Goal: Information Seeking & Learning: Learn about a topic

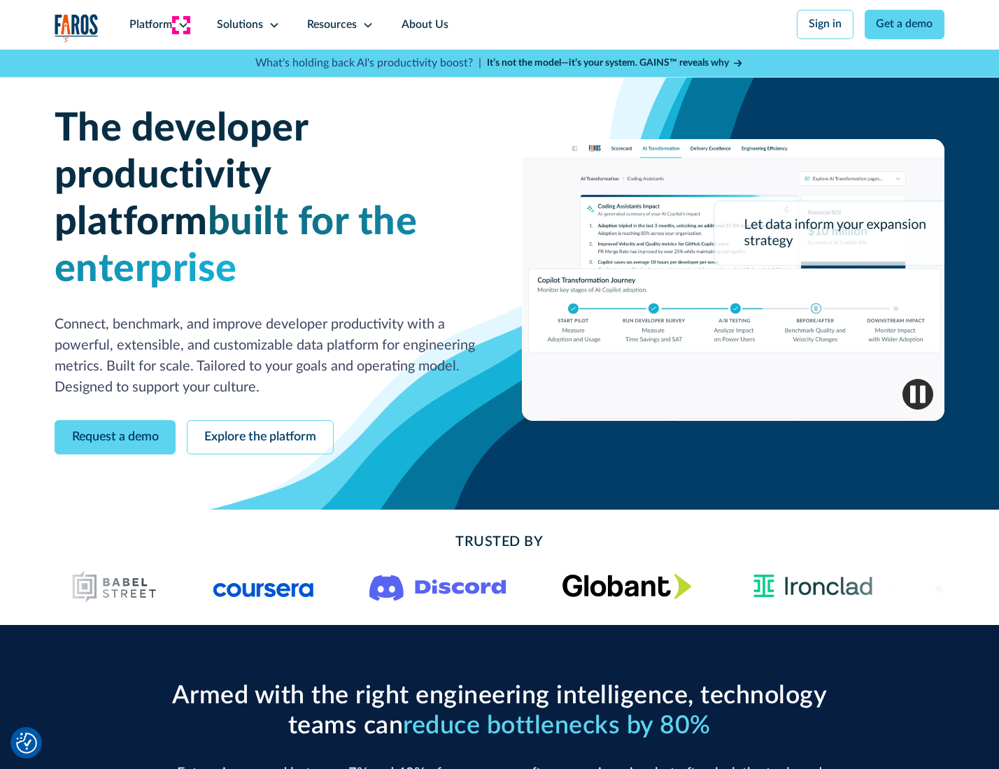
click at [181, 24] on icon at bounding box center [183, 25] width 11 height 11
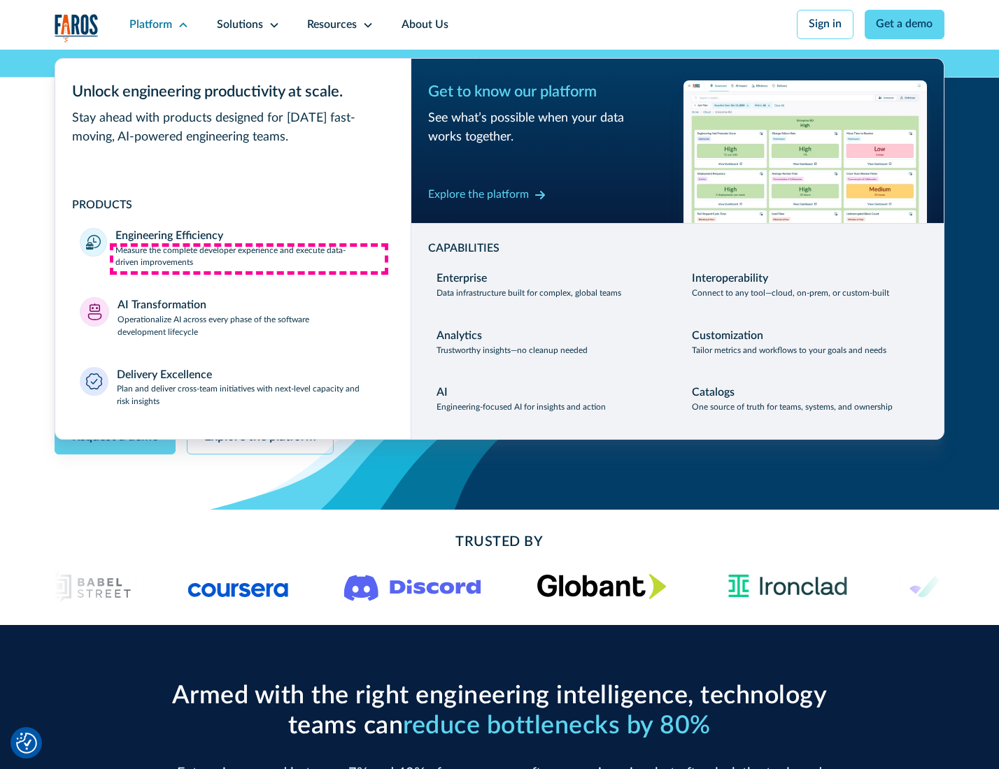
click at [249, 259] on p "Measure the complete developer experience and execute data-driven improvements" at bounding box center [250, 257] width 270 height 25
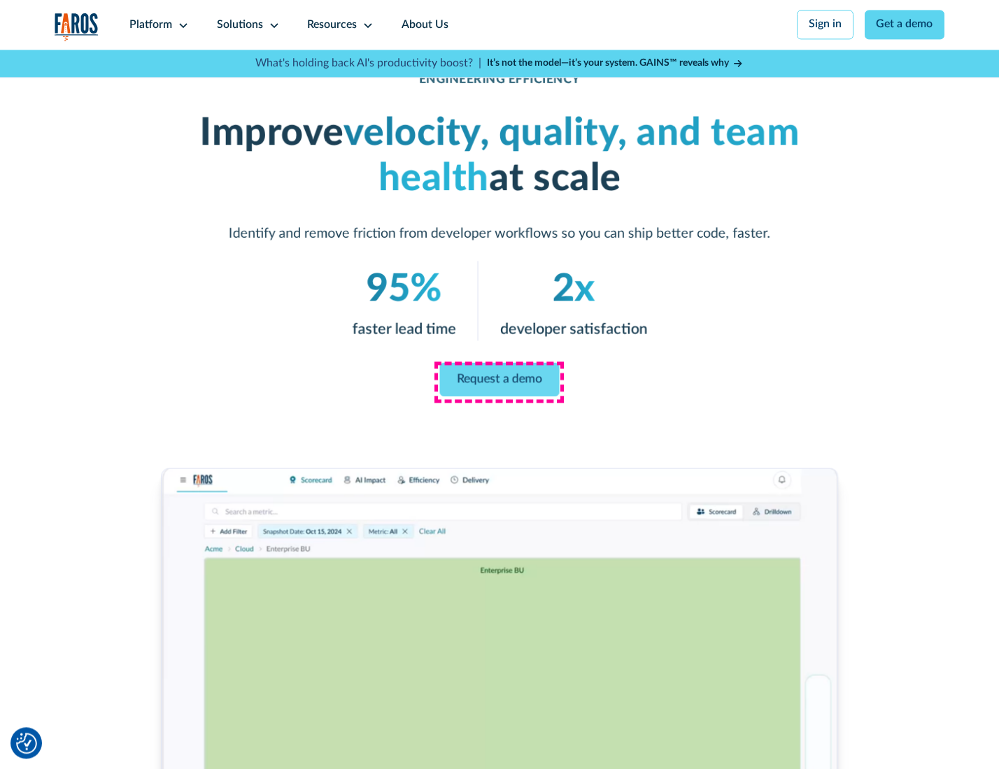
click at [499, 381] on link "Request a demo" at bounding box center [500, 380] width 120 height 34
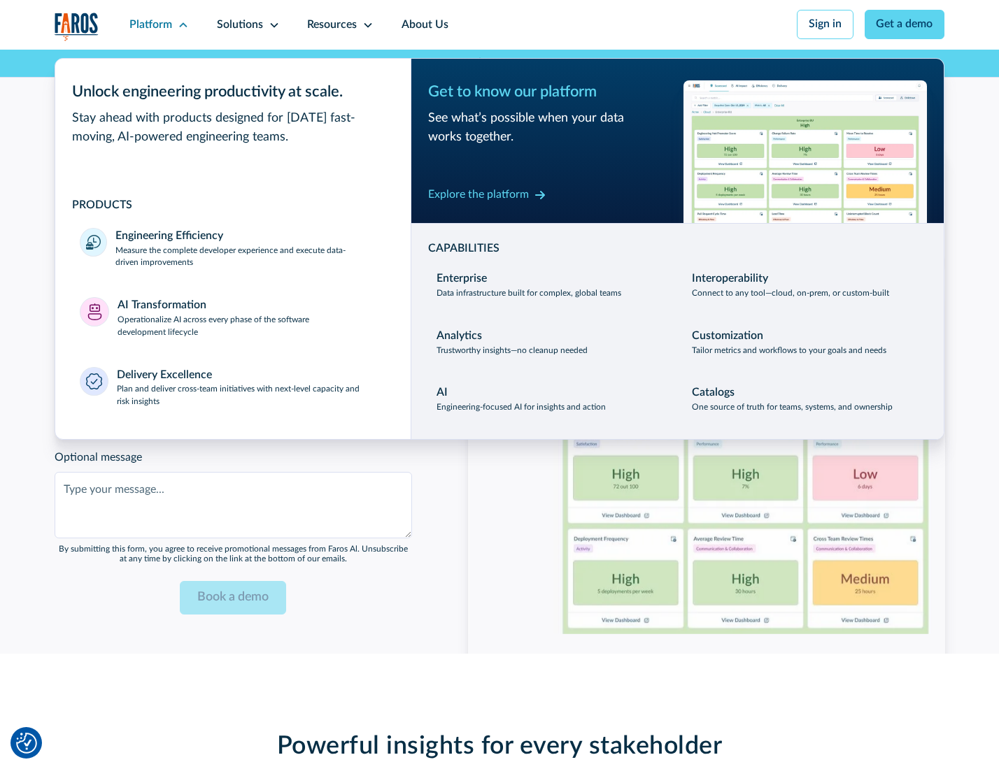
scroll to position [3044, 0]
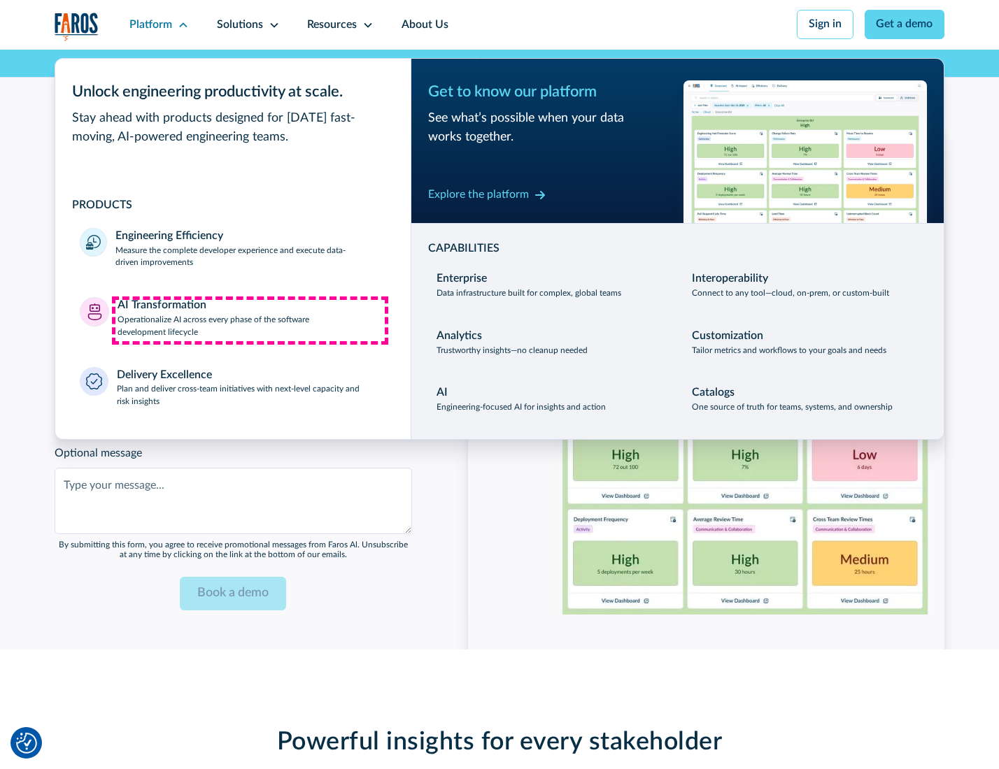
click at [250, 320] on p "Operationalize AI across every phase of the software development lifecycle" at bounding box center [251, 326] width 269 height 25
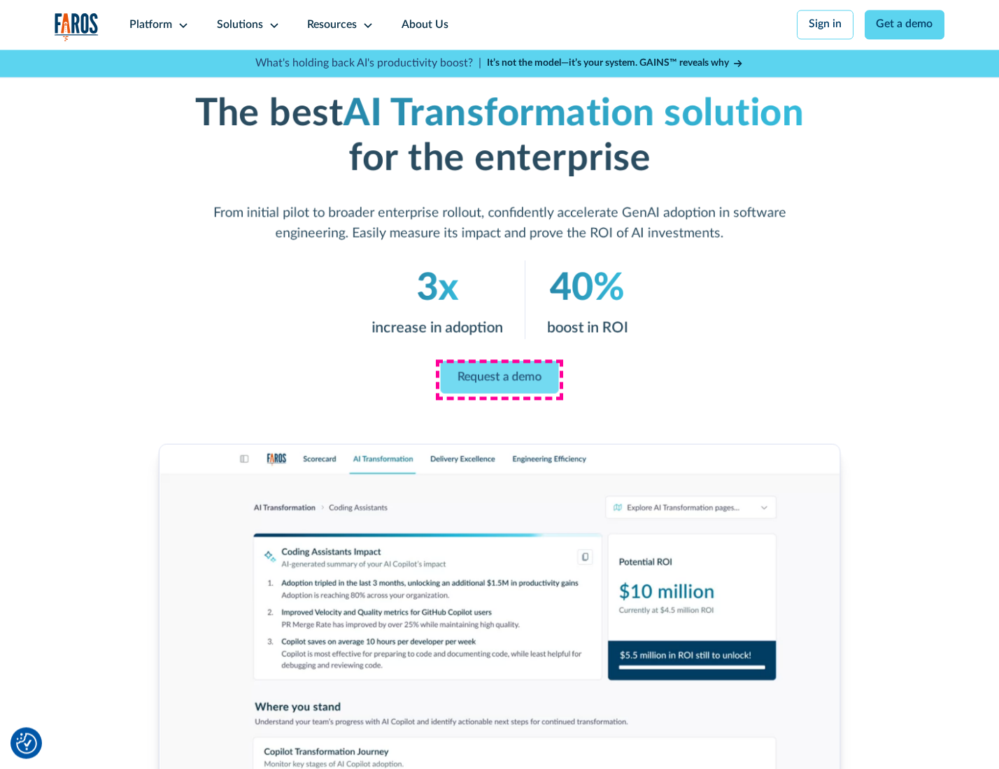
click at [499, 380] on link "Request a demo" at bounding box center [500, 377] width 118 height 33
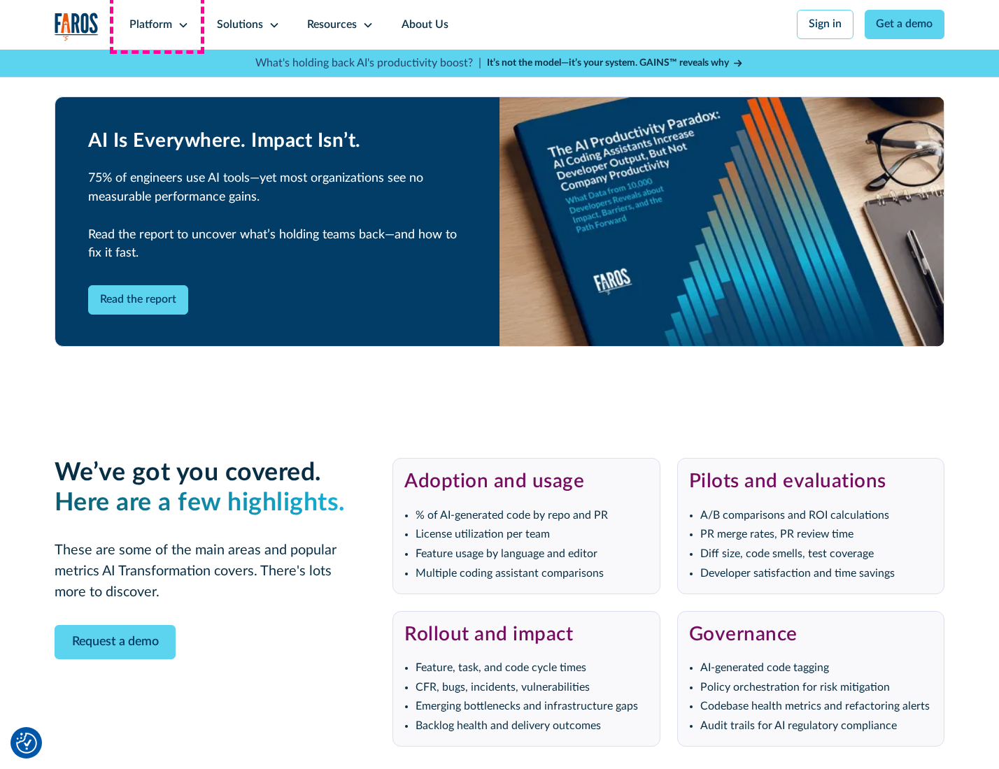
click at [157, 24] on div "Platform" at bounding box center [150, 25] width 43 height 17
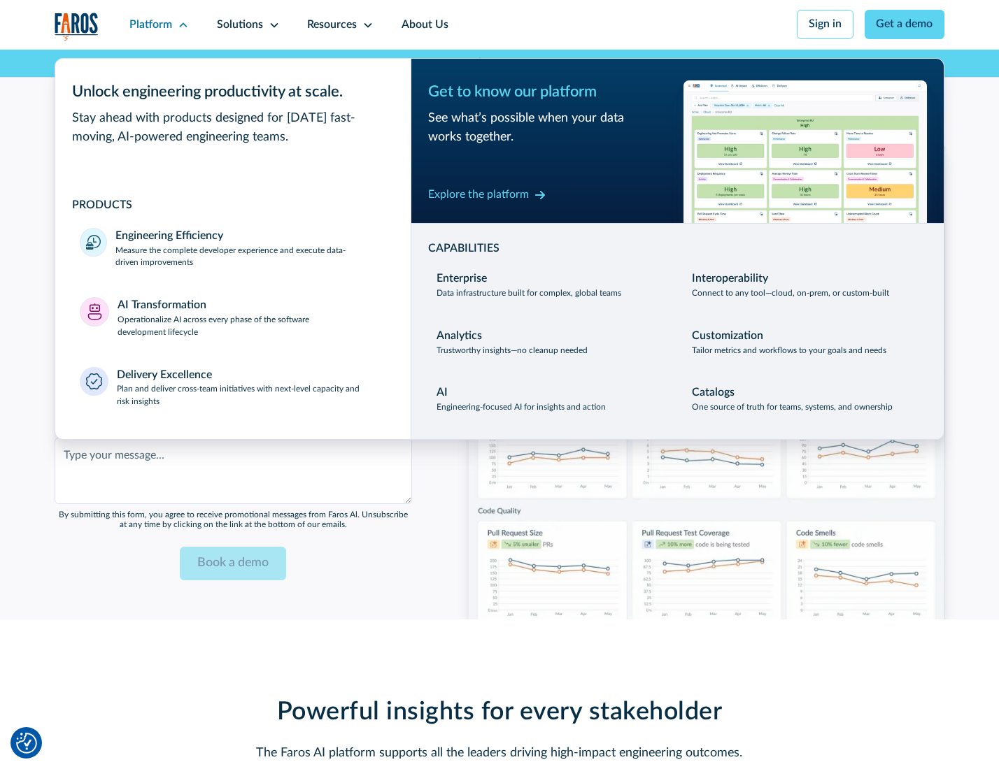
scroll to position [3381, 0]
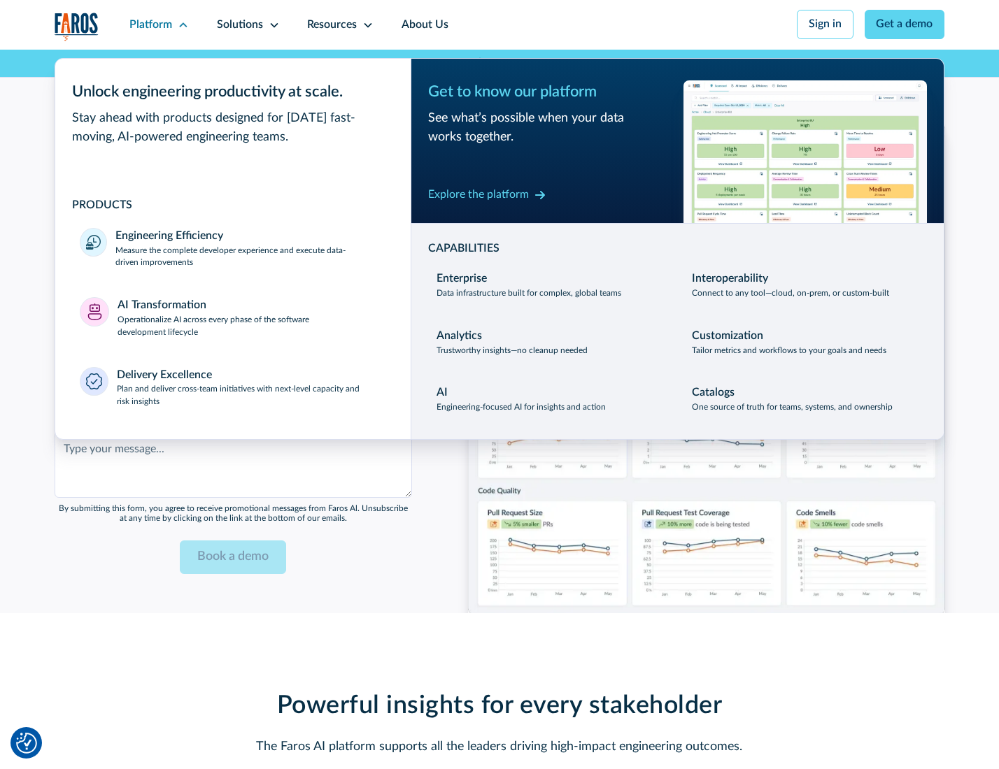
click at [478, 197] on div "Explore the platform" at bounding box center [478, 195] width 101 height 17
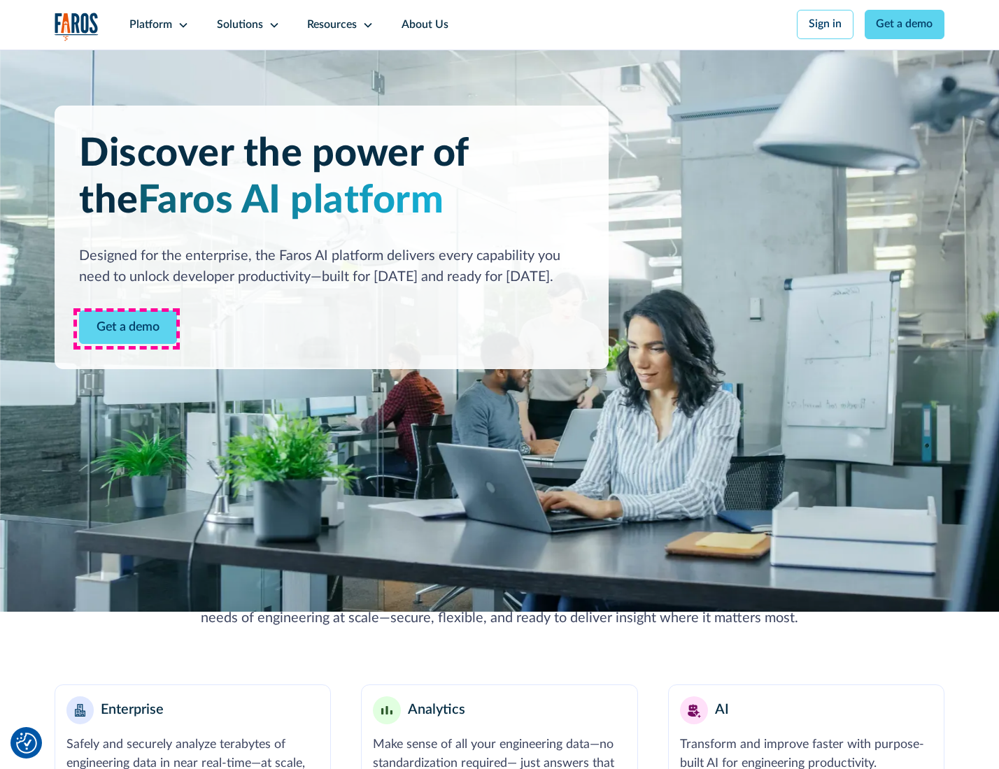
click at [127, 329] on link "Get a demo" at bounding box center [128, 328] width 98 height 34
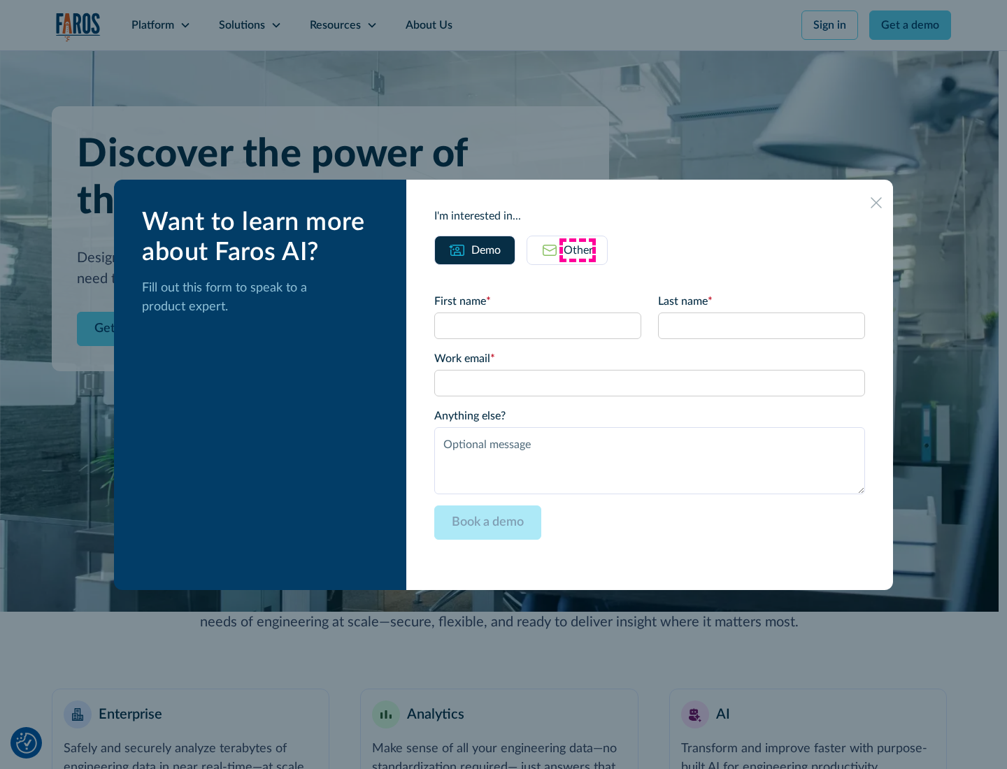
click at [578, 250] on div "Other" at bounding box center [578, 250] width 29 height 17
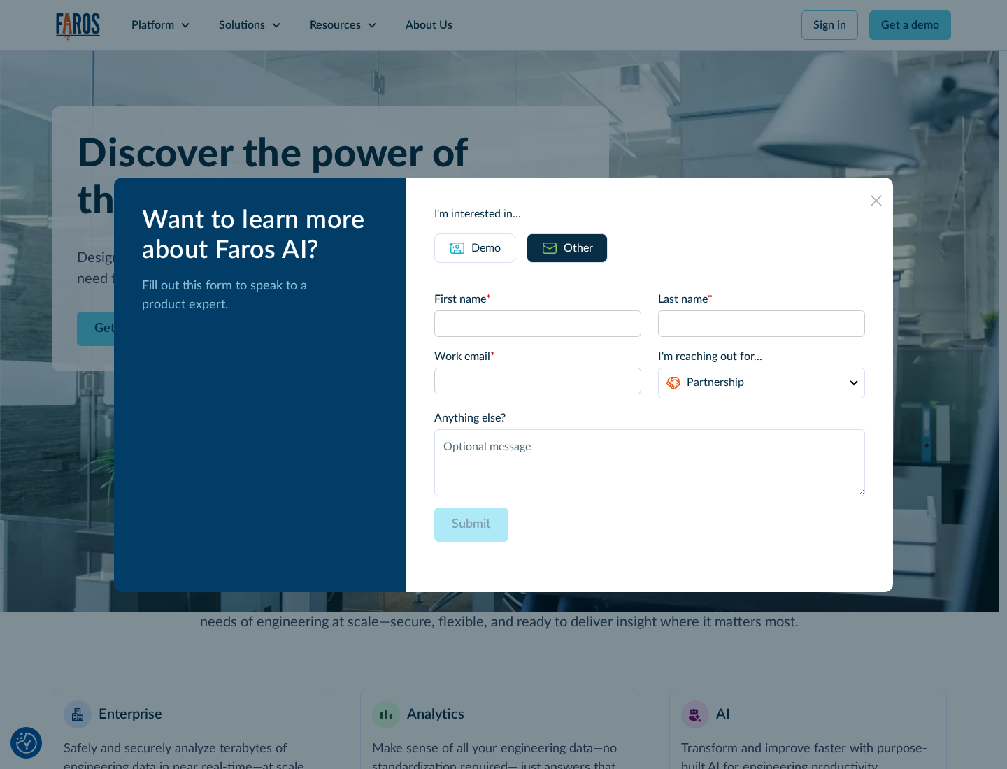
click at [485, 248] on div "Demo" at bounding box center [485, 248] width 29 height 17
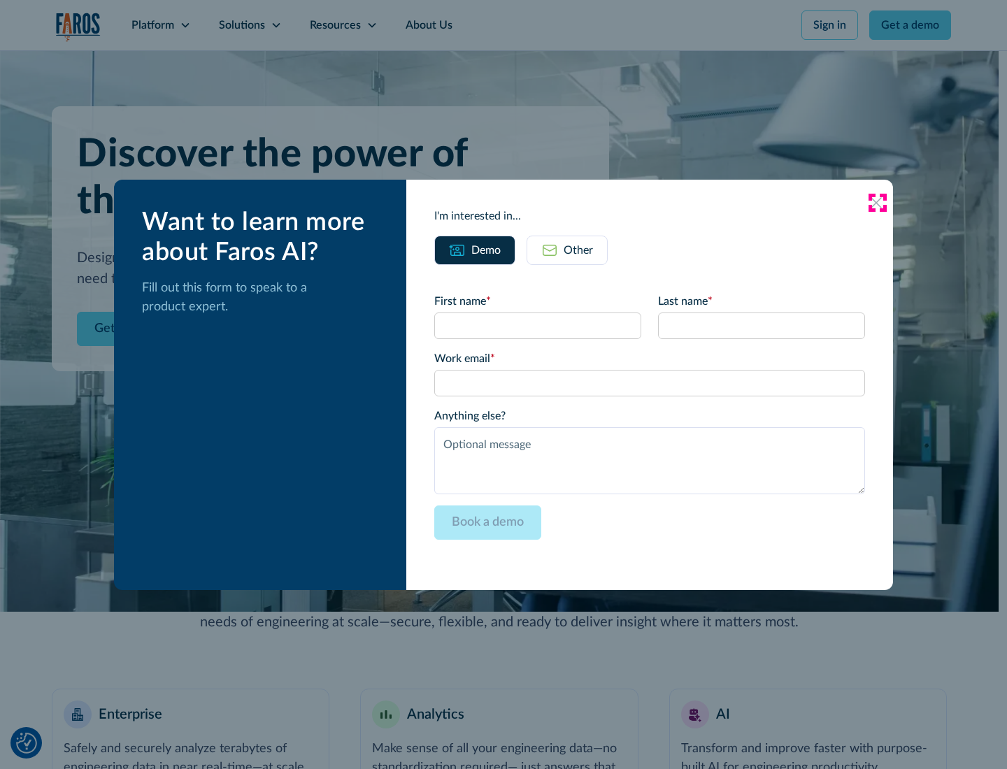
click at [877, 202] on icon at bounding box center [876, 202] width 11 height 11
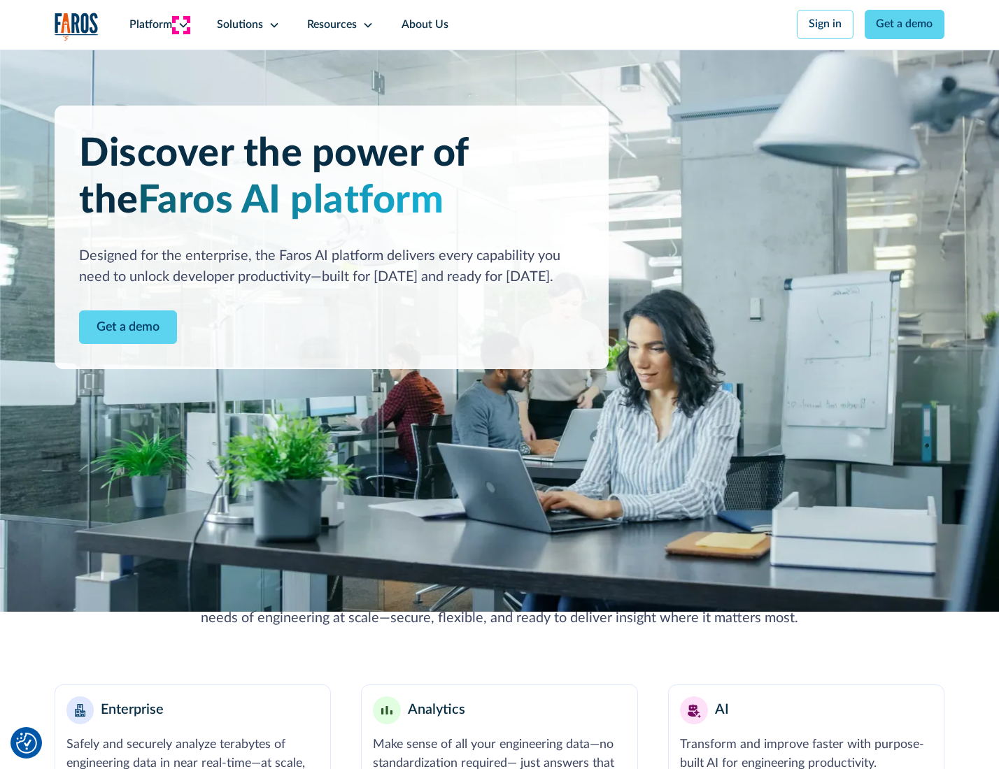
click at [181, 24] on icon at bounding box center [183, 25] width 11 height 11
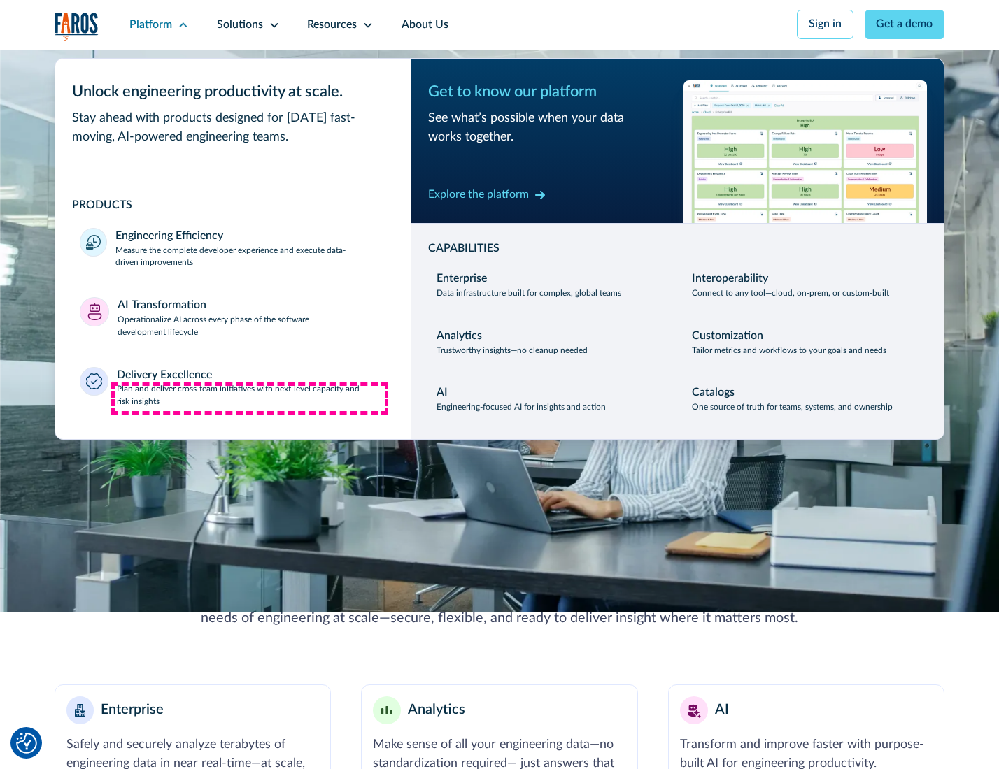
click at [250, 399] on p "Plan and deliver cross-team initiatives with next-level capacity and risk insig…" at bounding box center [251, 395] width 269 height 25
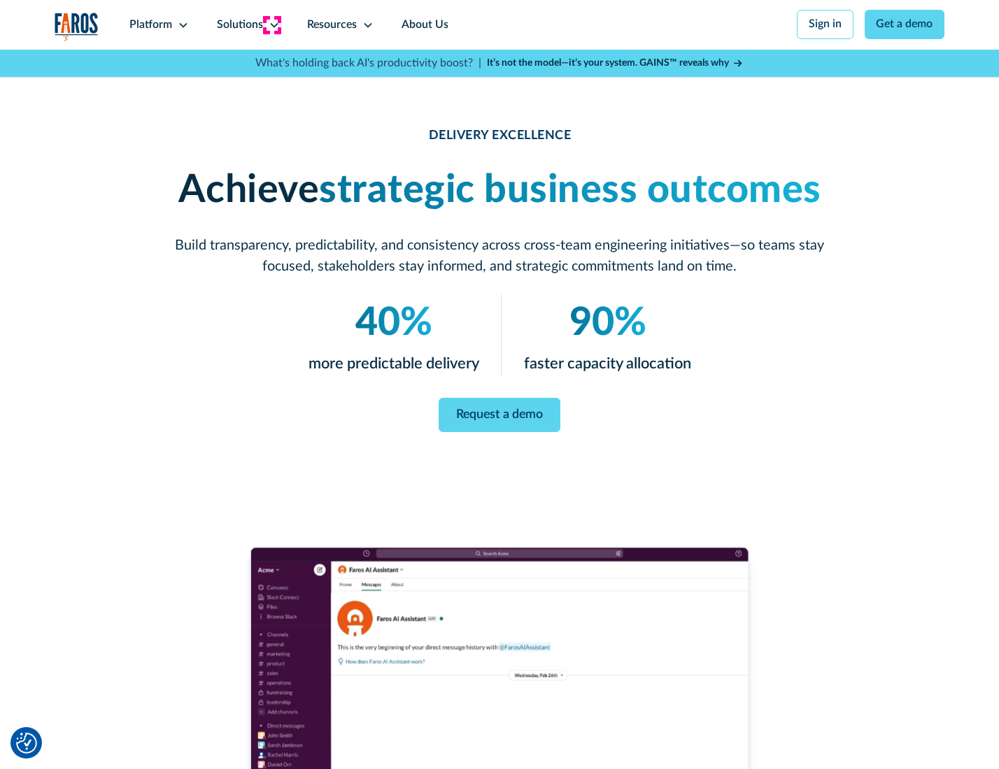
click at [271, 24] on icon at bounding box center [274, 25] width 11 height 11
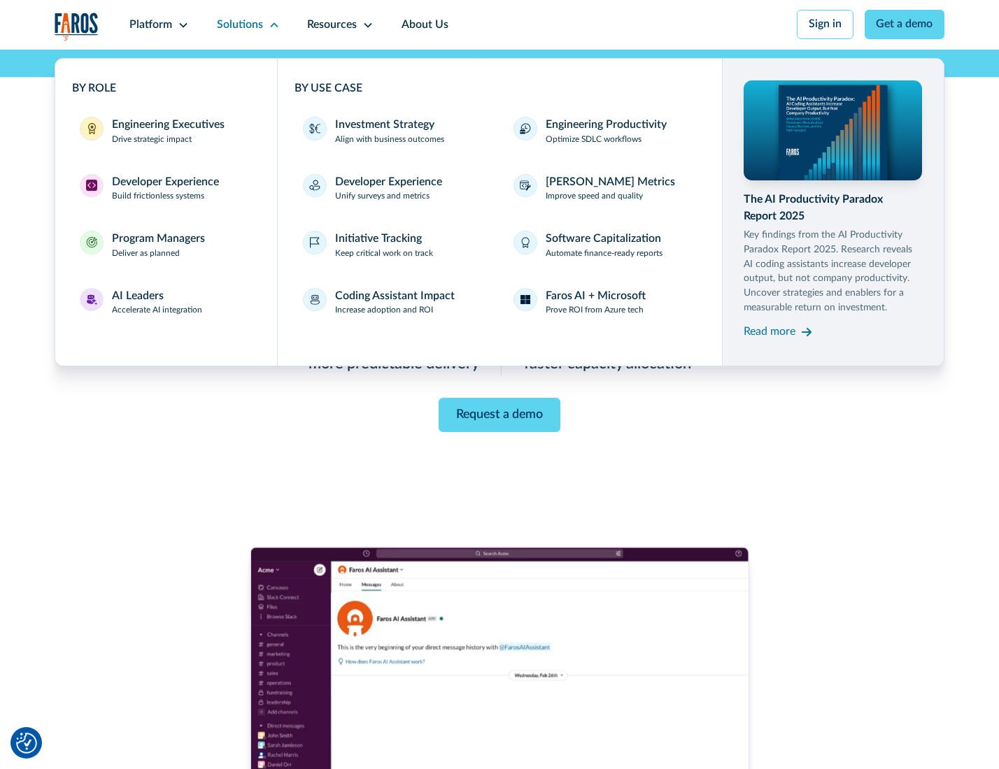
click at [164, 132] on div "Engineering Executives" at bounding box center [168, 125] width 113 height 17
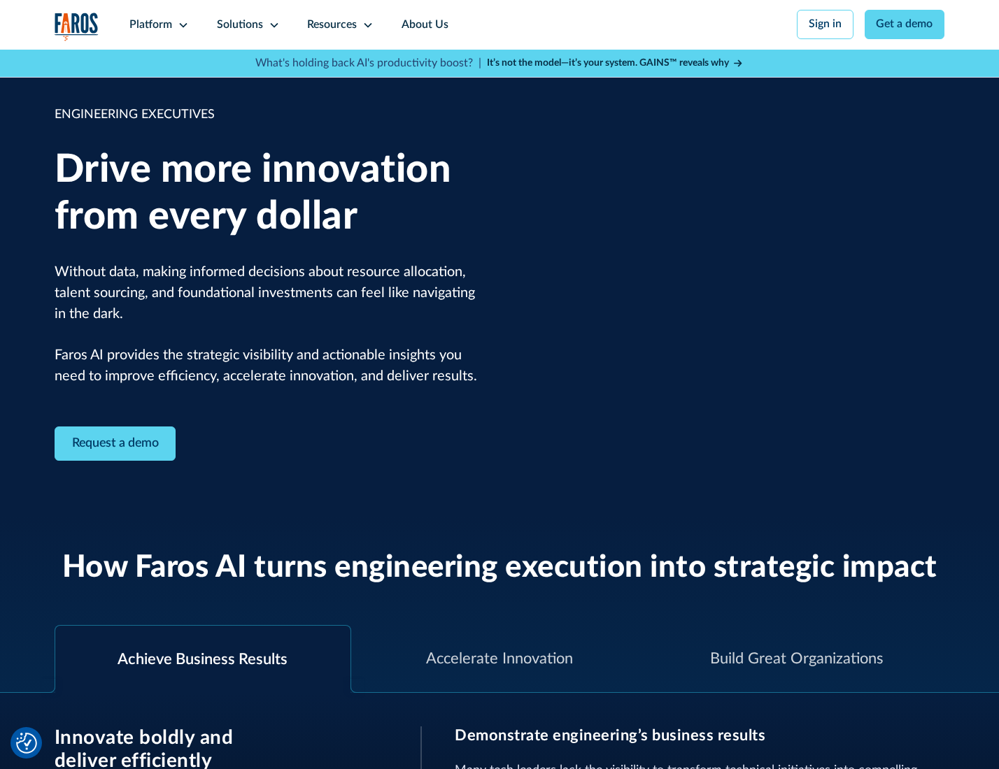
click at [271, 24] on icon at bounding box center [274, 25] width 11 height 11
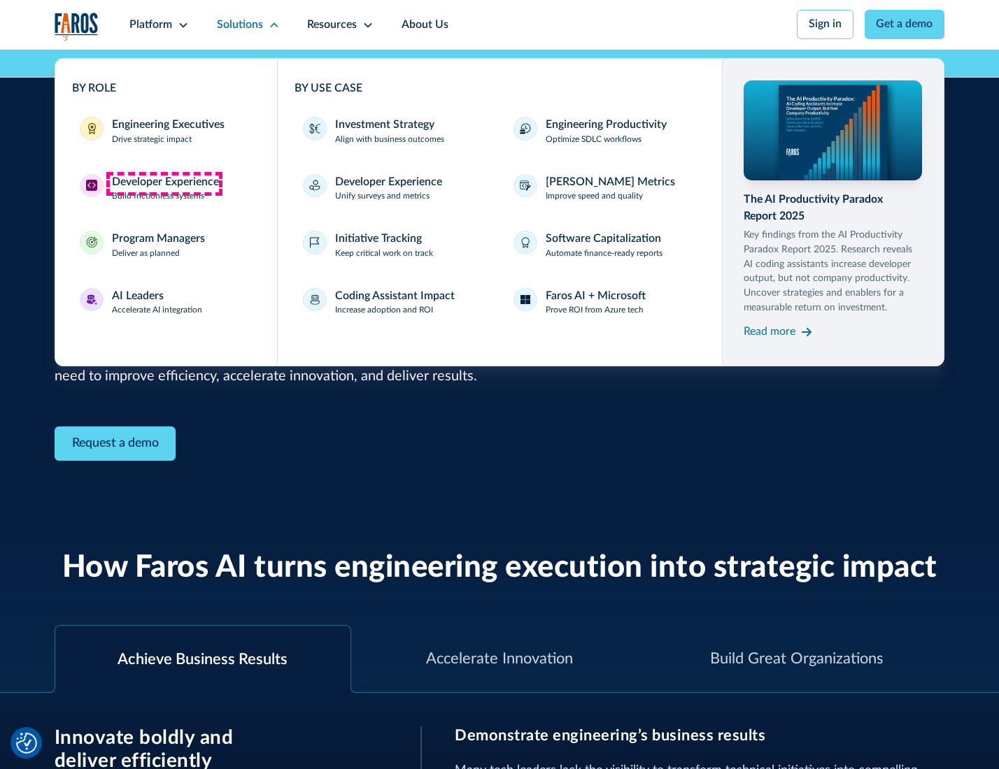
click at [164, 183] on div "Developer Experience" at bounding box center [165, 182] width 107 height 17
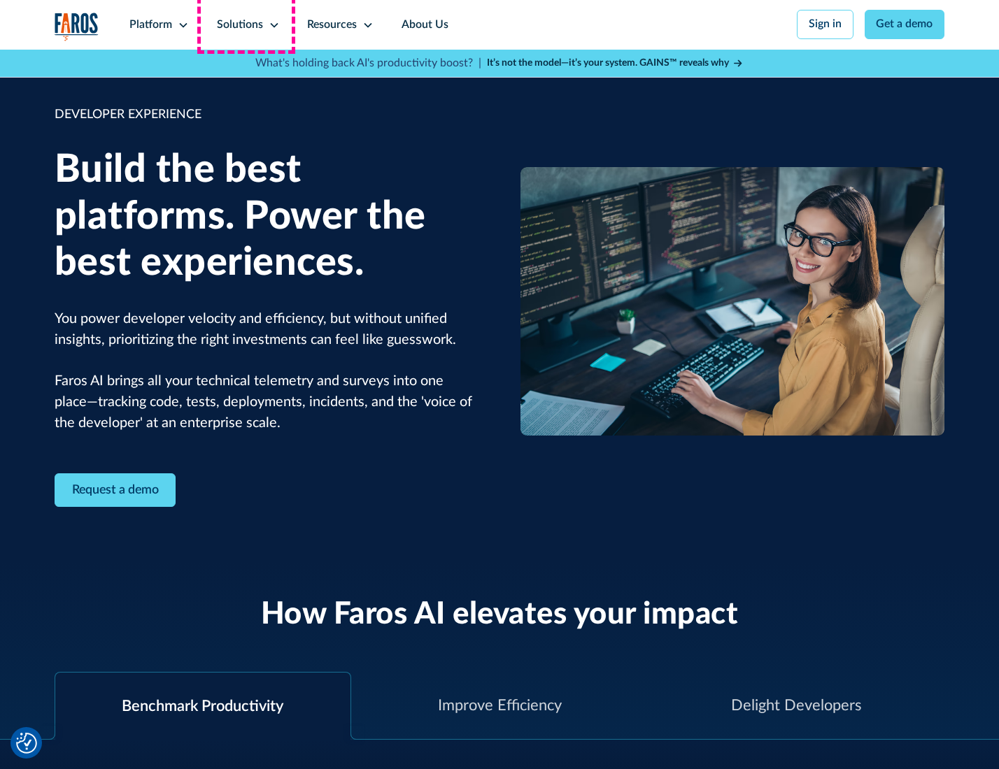
click at [246, 24] on div "Solutions" at bounding box center [240, 25] width 46 height 17
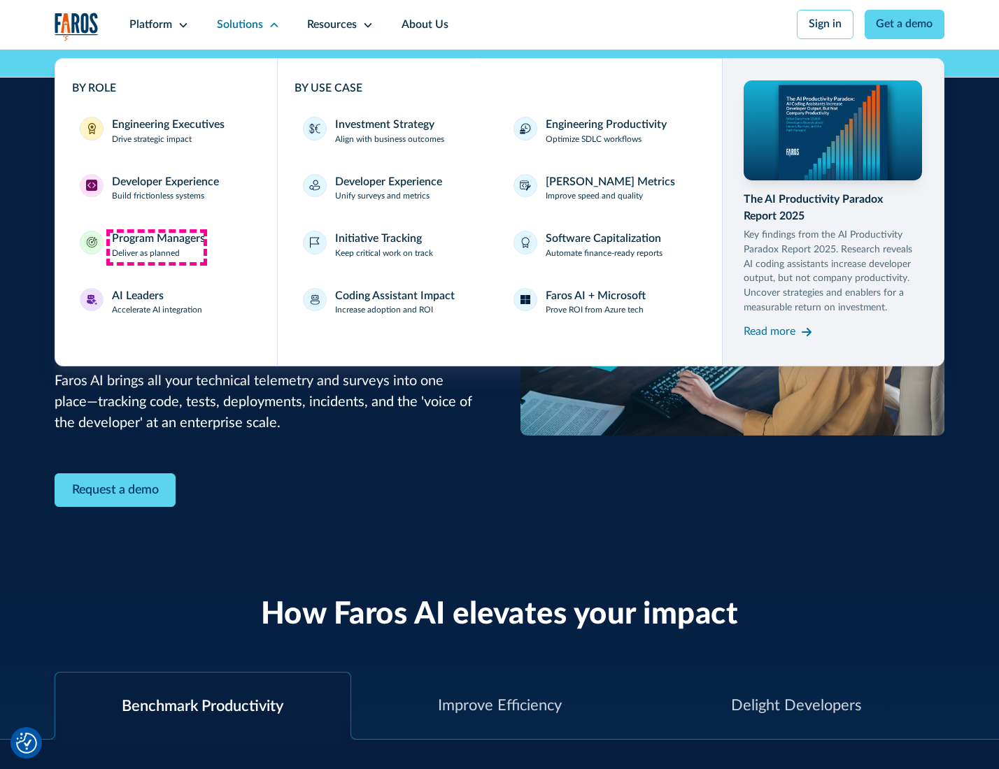
click at [156, 247] on div "Program Managers" at bounding box center [158, 239] width 93 height 17
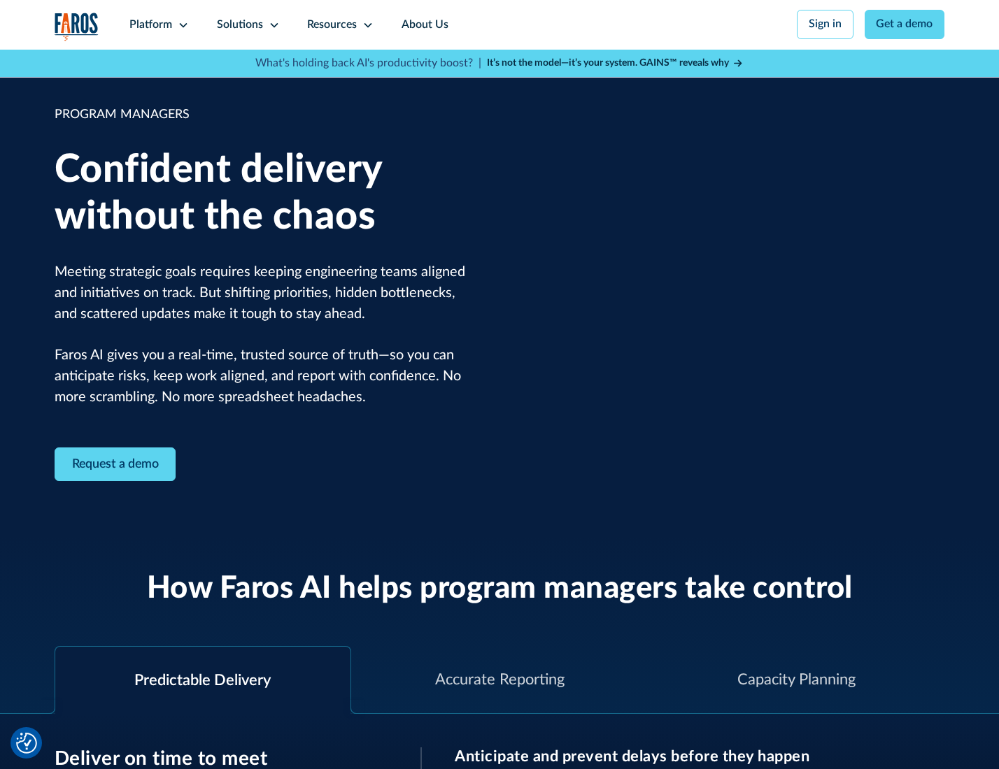
click at [271, 25] on icon at bounding box center [274, 25] width 11 height 11
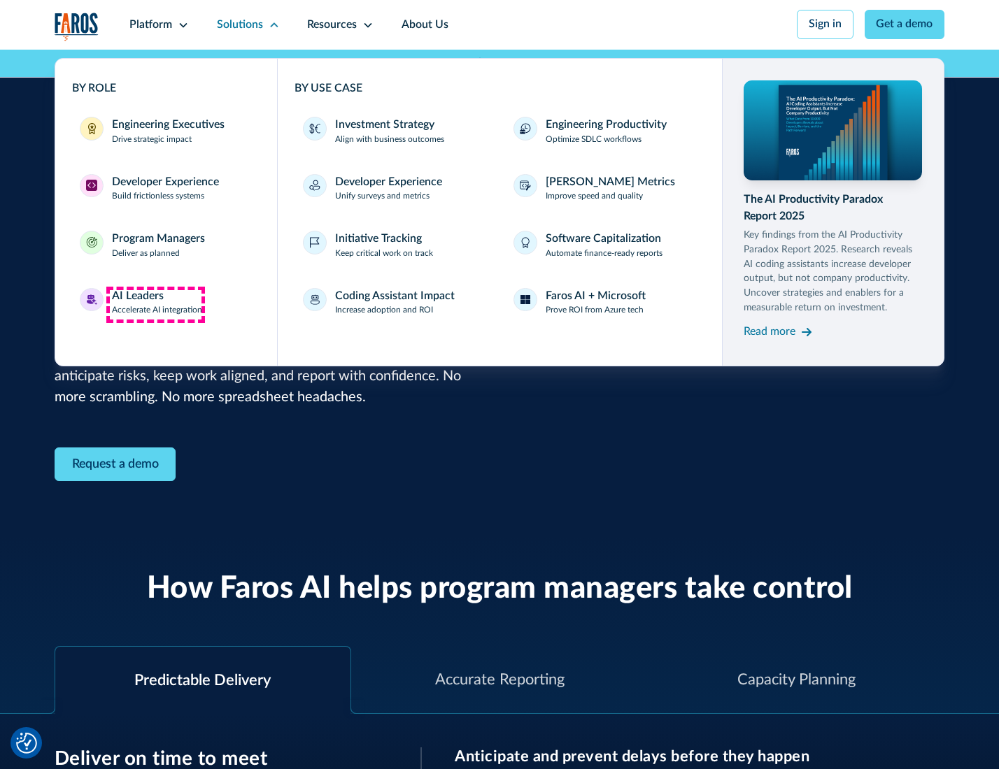
click at [155, 304] on div "AI Leaders" at bounding box center [138, 296] width 52 height 17
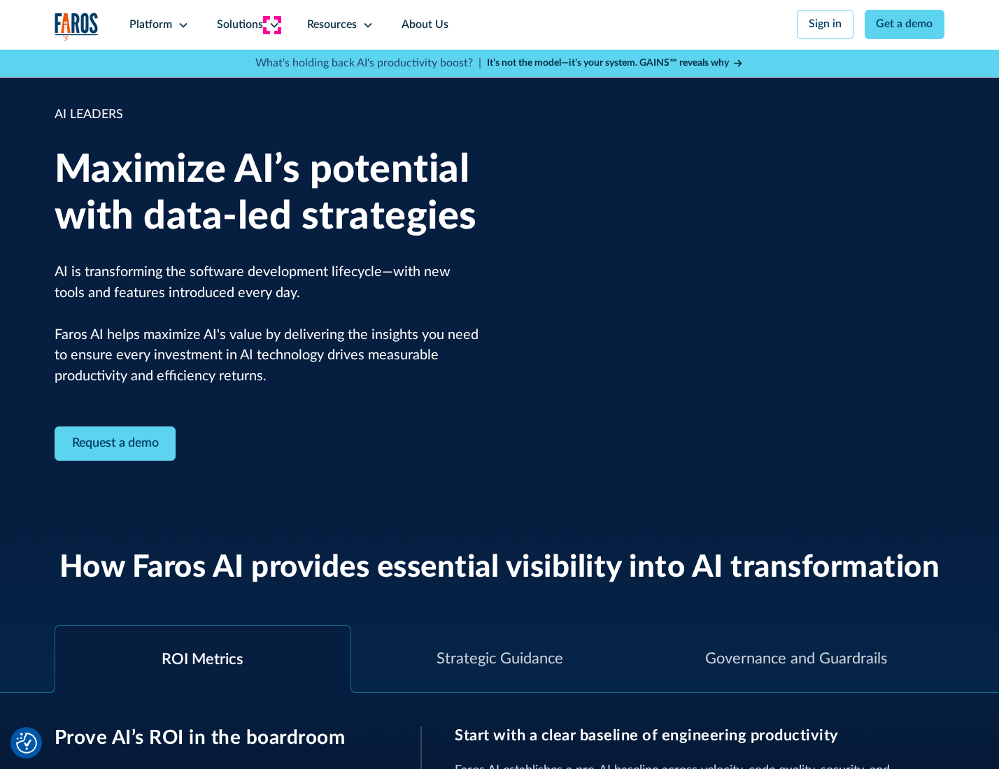
click at [271, 24] on icon at bounding box center [274, 25] width 11 height 11
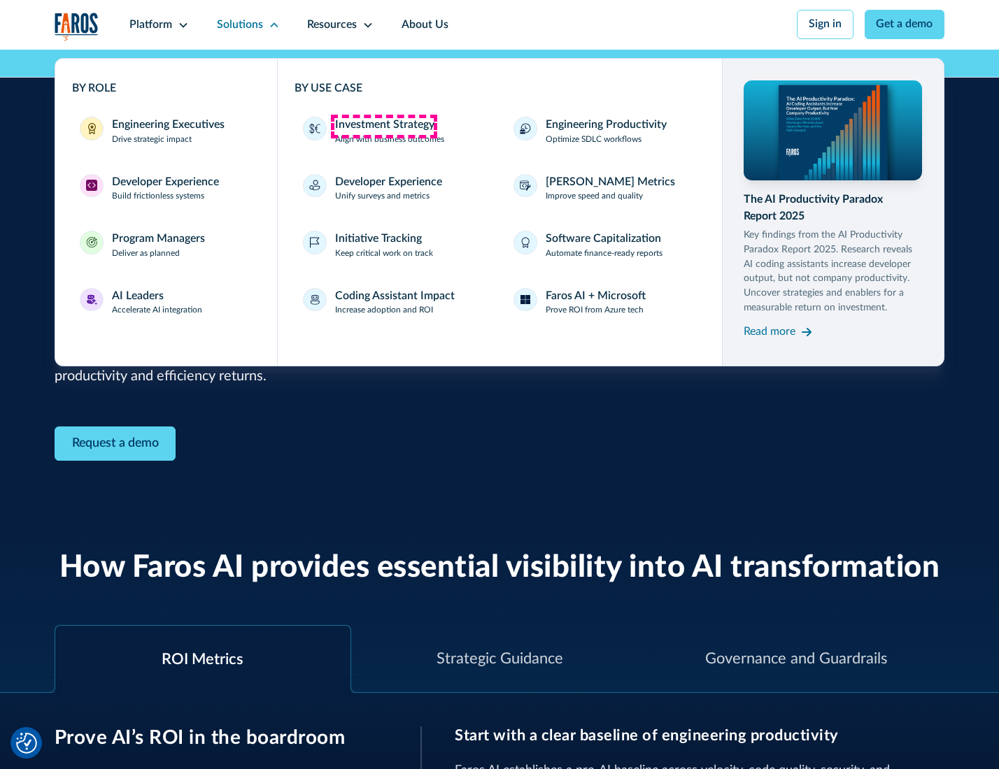
click at [383, 126] on div "Investment Strategy" at bounding box center [384, 125] width 99 height 17
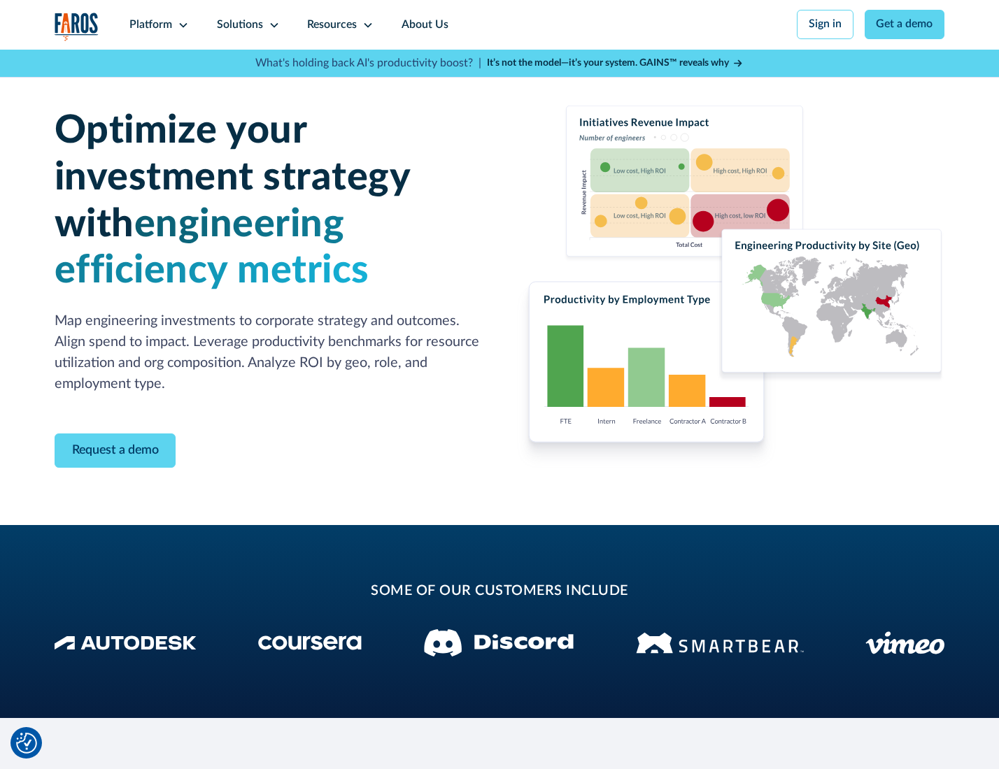
click at [271, 24] on icon at bounding box center [274, 25] width 11 height 11
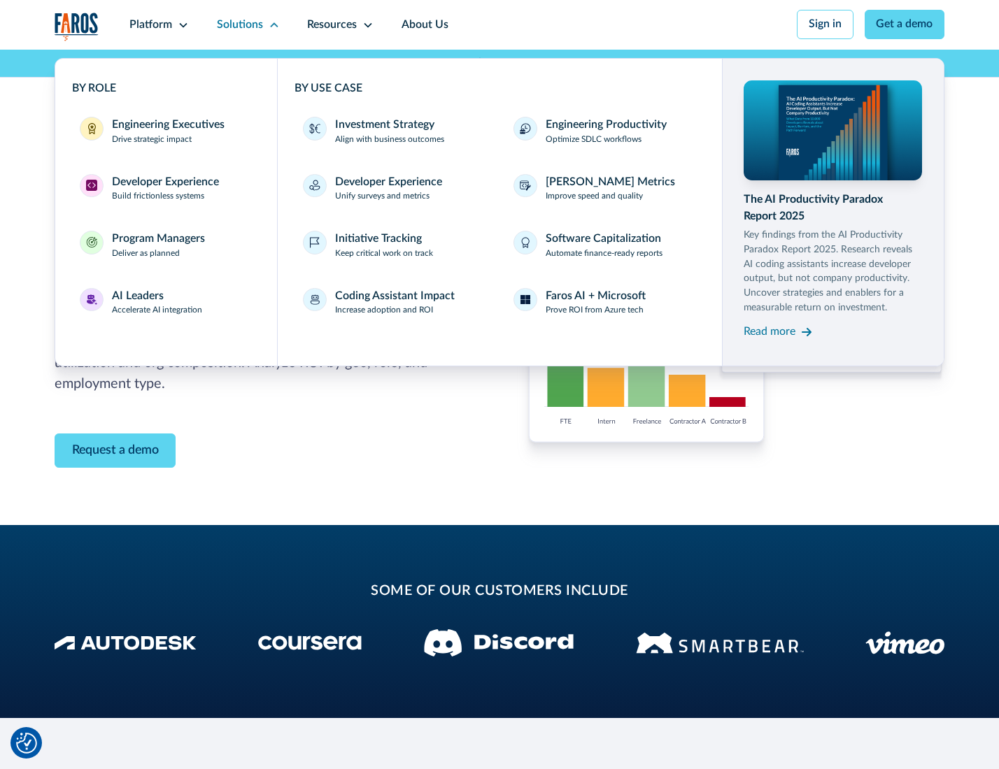
click at [595, 313] on p "Prove ROI from Azure tech" at bounding box center [594, 310] width 98 height 13
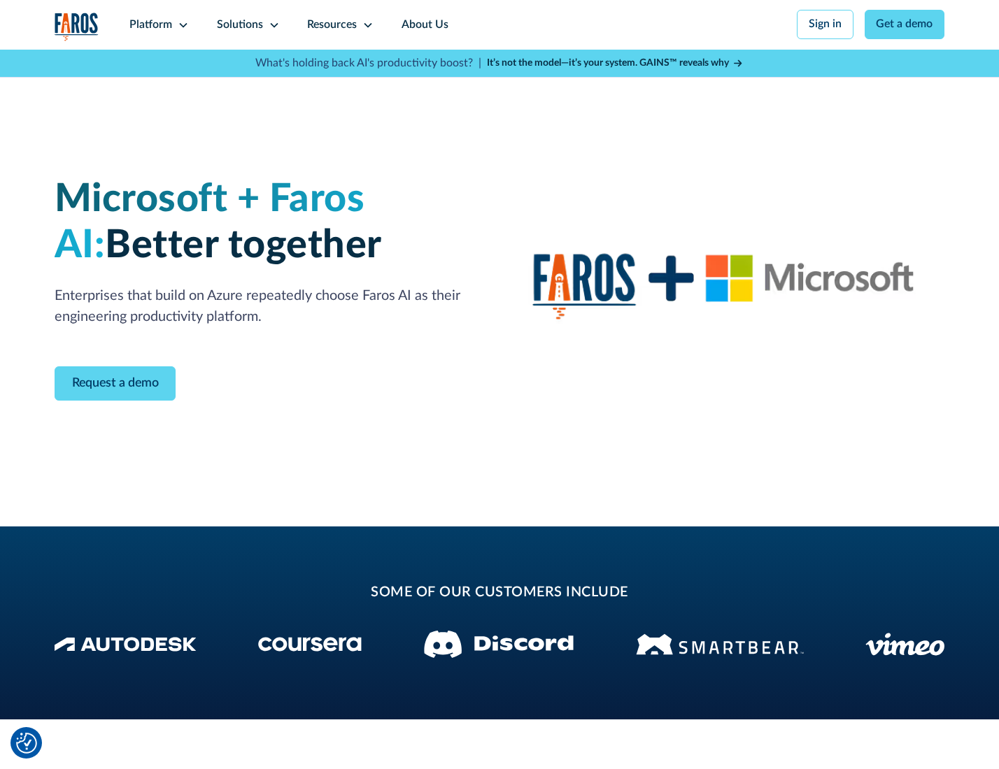
click at [271, 24] on icon at bounding box center [274, 25] width 11 height 11
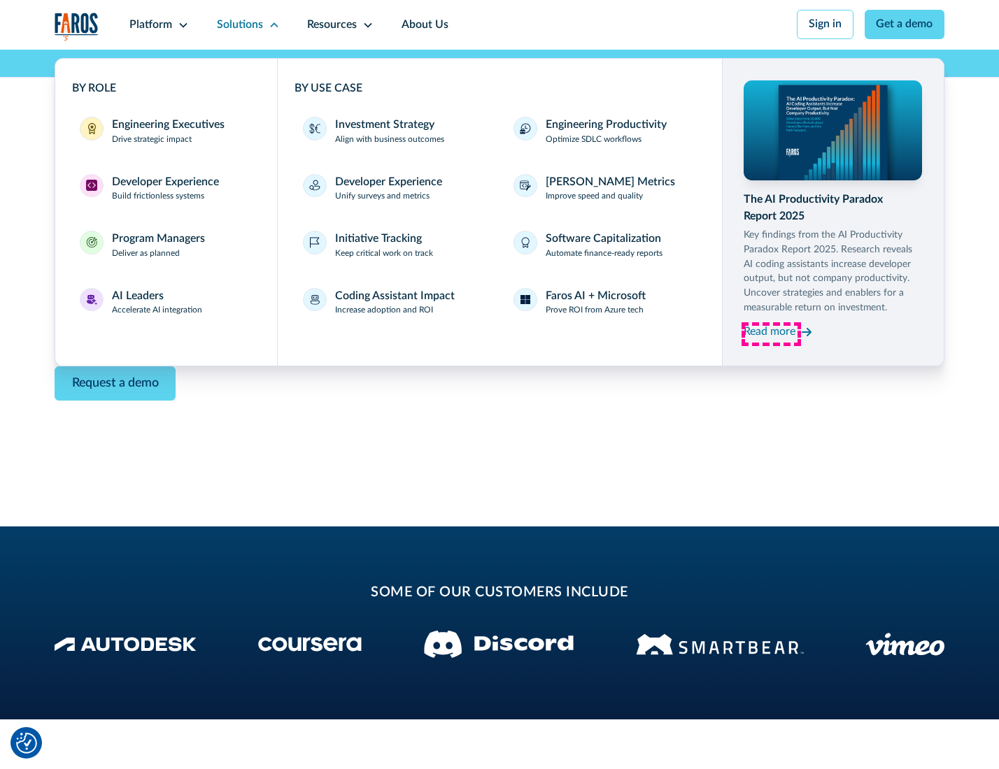
click at [771, 334] on div "Read more" at bounding box center [769, 332] width 52 height 17
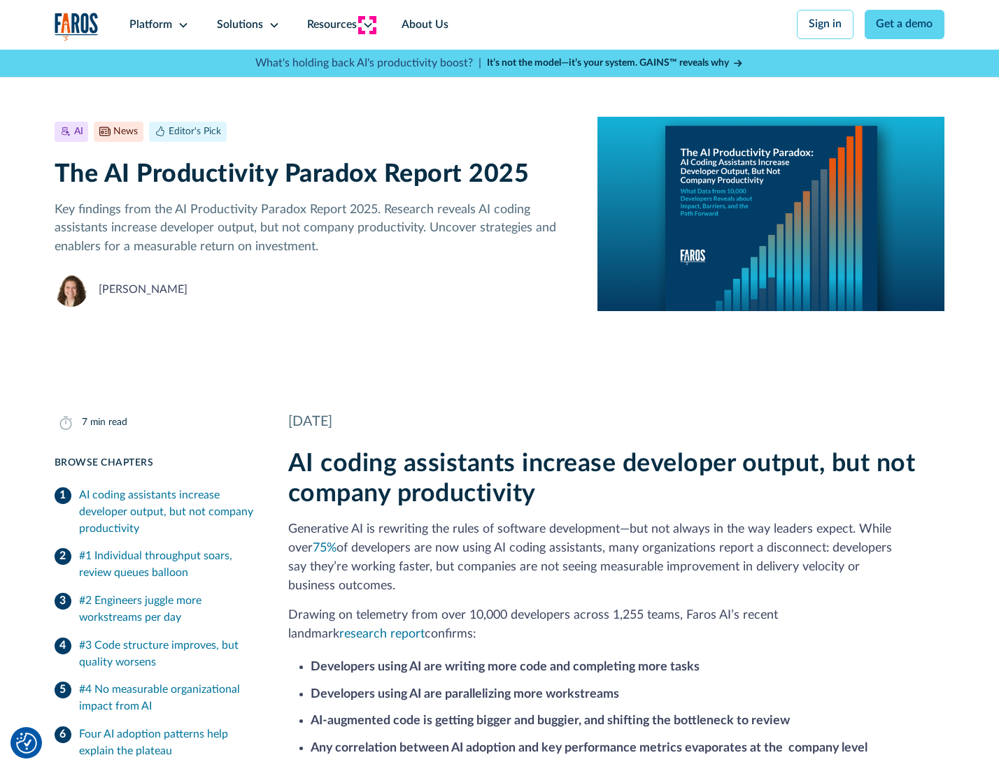
click at [366, 24] on icon at bounding box center [367, 25] width 11 height 11
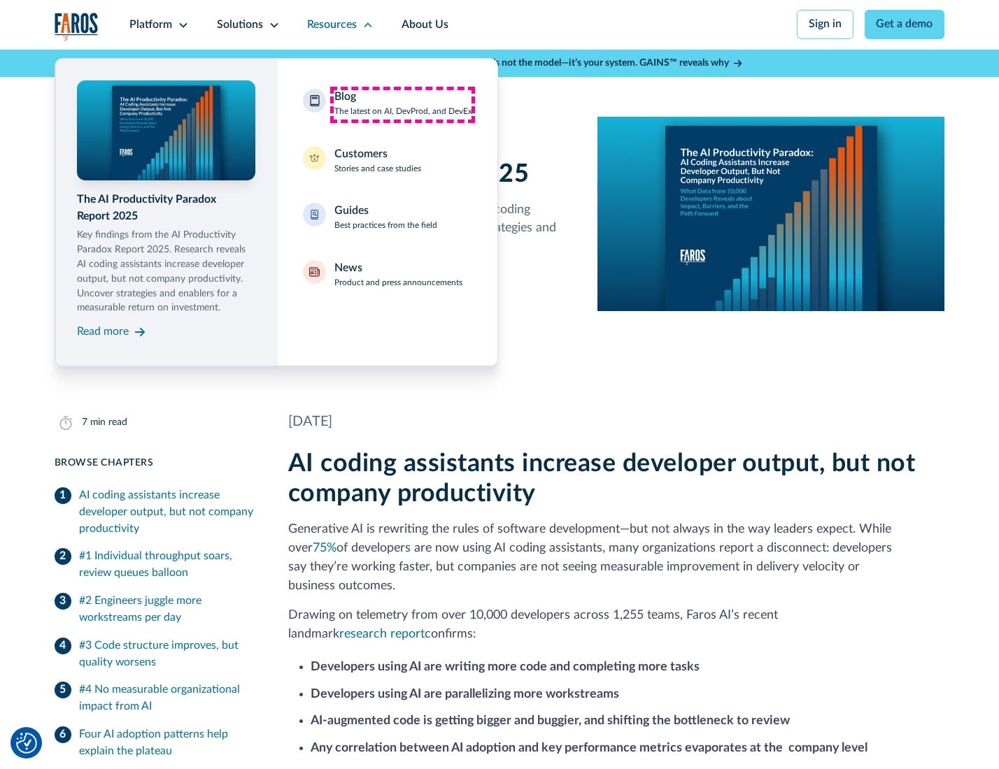
click at [402, 104] on div "Blog The latest on AI, DevProd, and DevEx" at bounding box center [403, 103] width 138 height 29
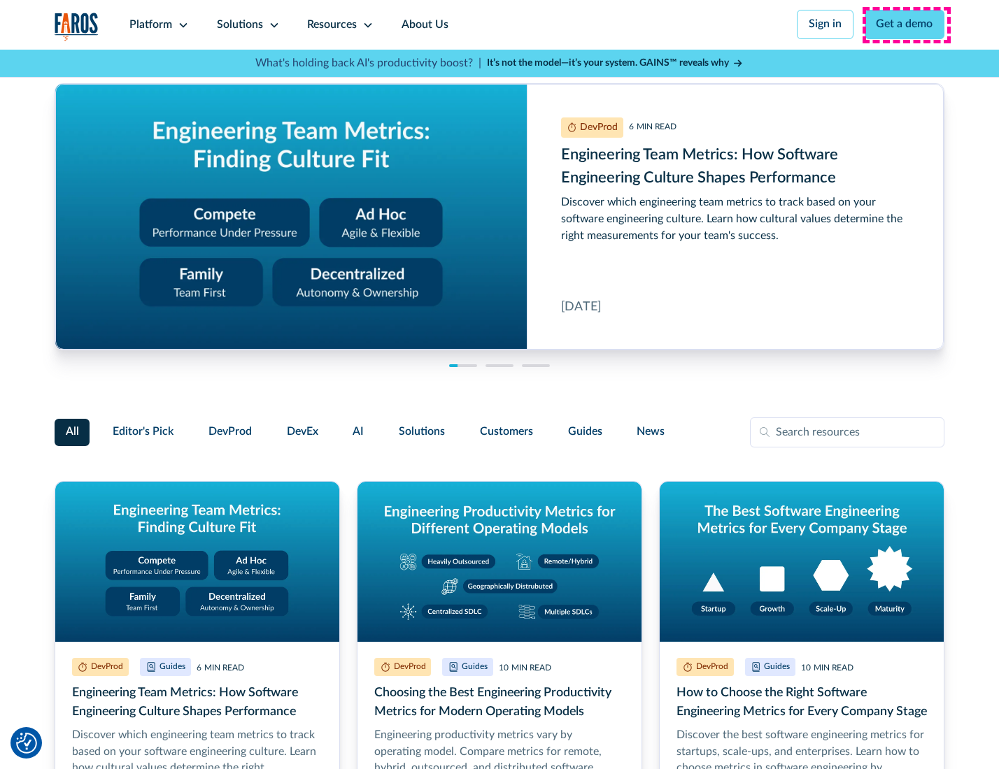
click at [906, 24] on link "Get a demo" at bounding box center [904, 24] width 80 height 29
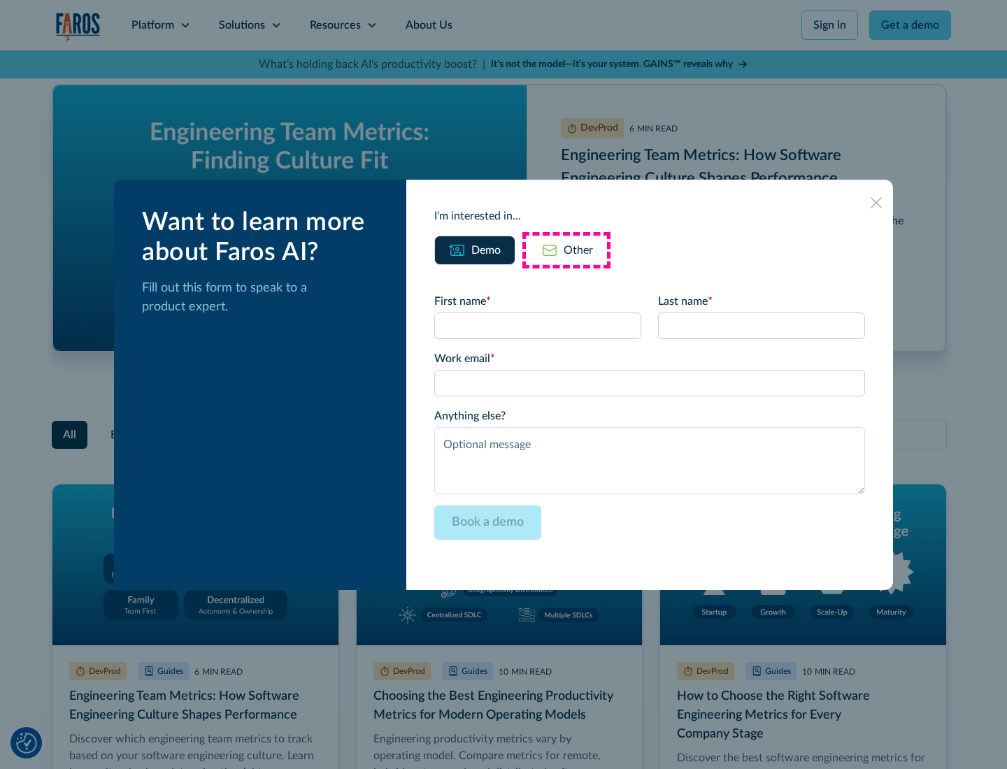
click at [566, 250] on div "Other" at bounding box center [578, 250] width 29 height 17
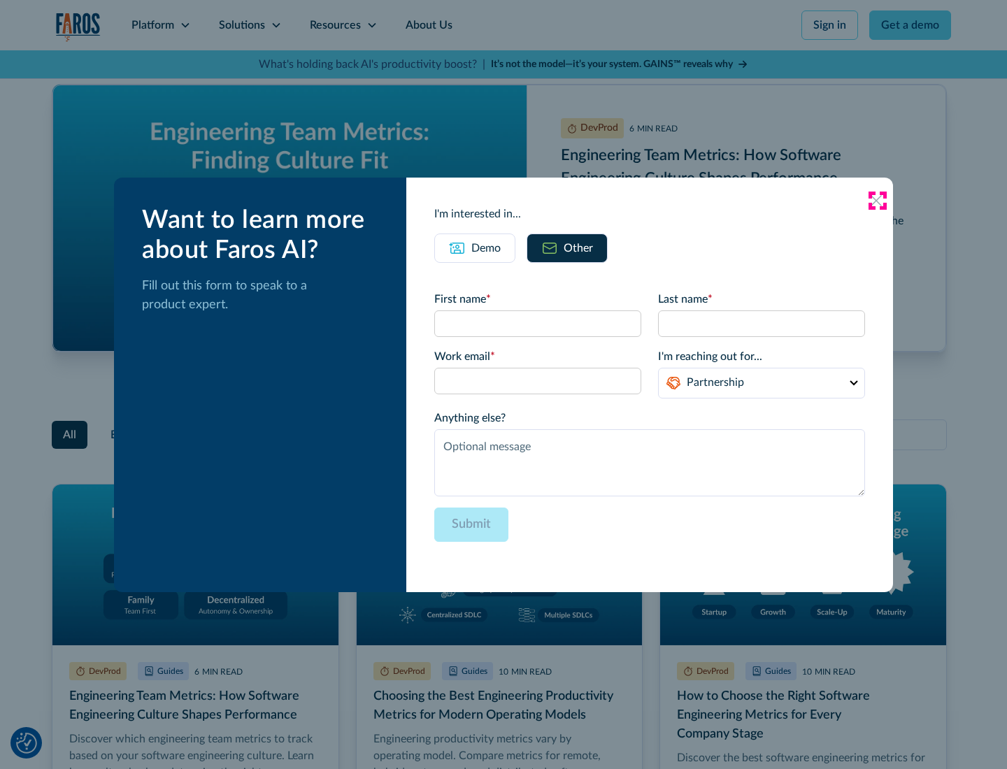
click at [877, 200] on icon at bounding box center [876, 200] width 11 height 11
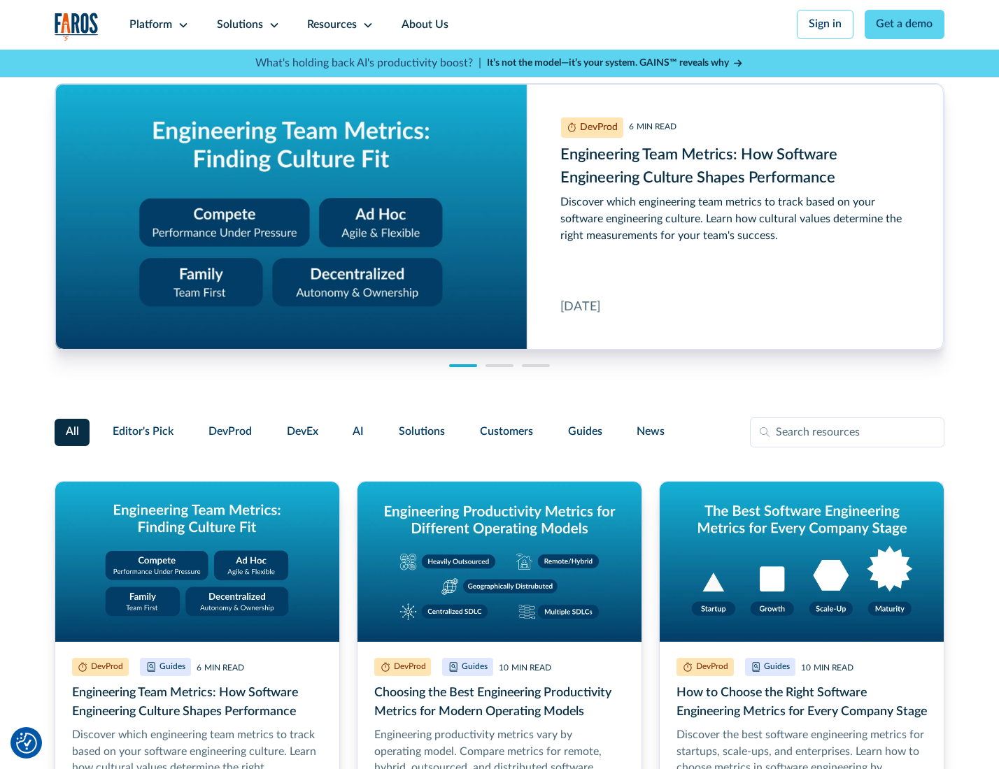
click at [423, 24] on link "About Us" at bounding box center [424, 25] width 75 height 50
